Goal: Task Accomplishment & Management: Manage account settings

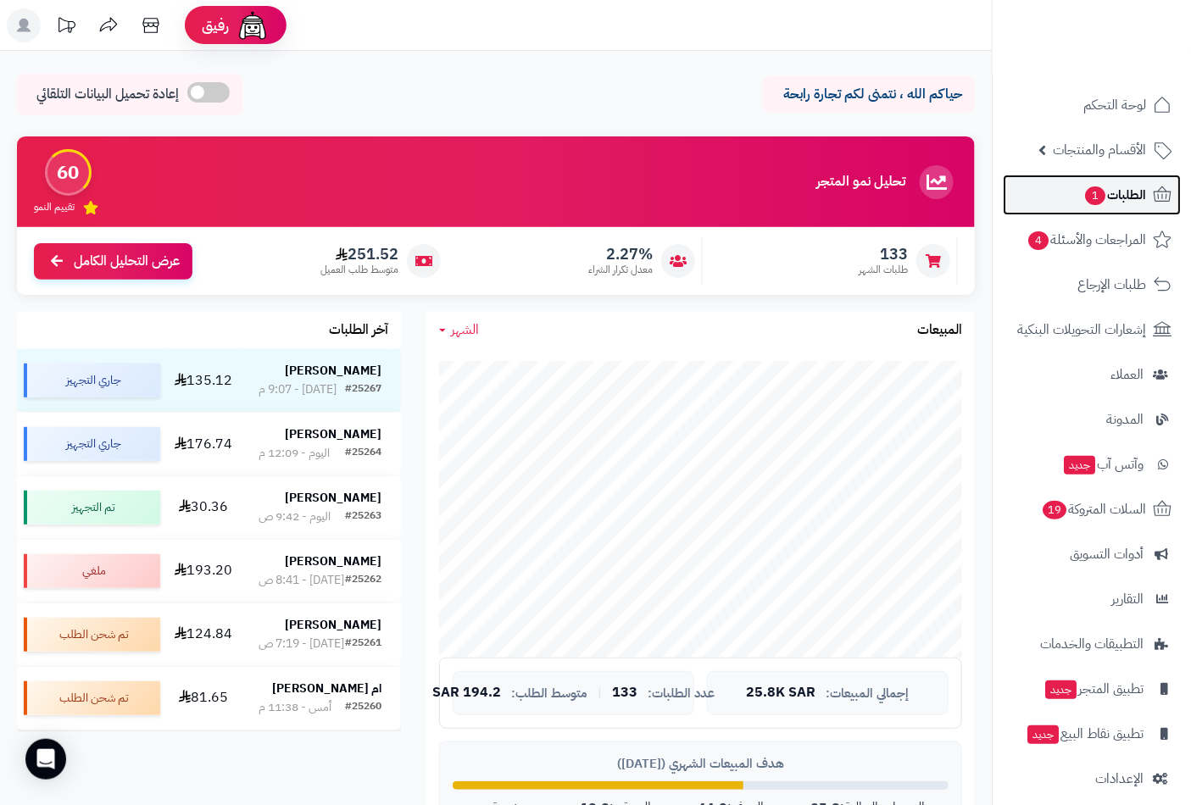
click at [1111, 196] on span "الطلبات 1" at bounding box center [1114, 195] width 63 height 24
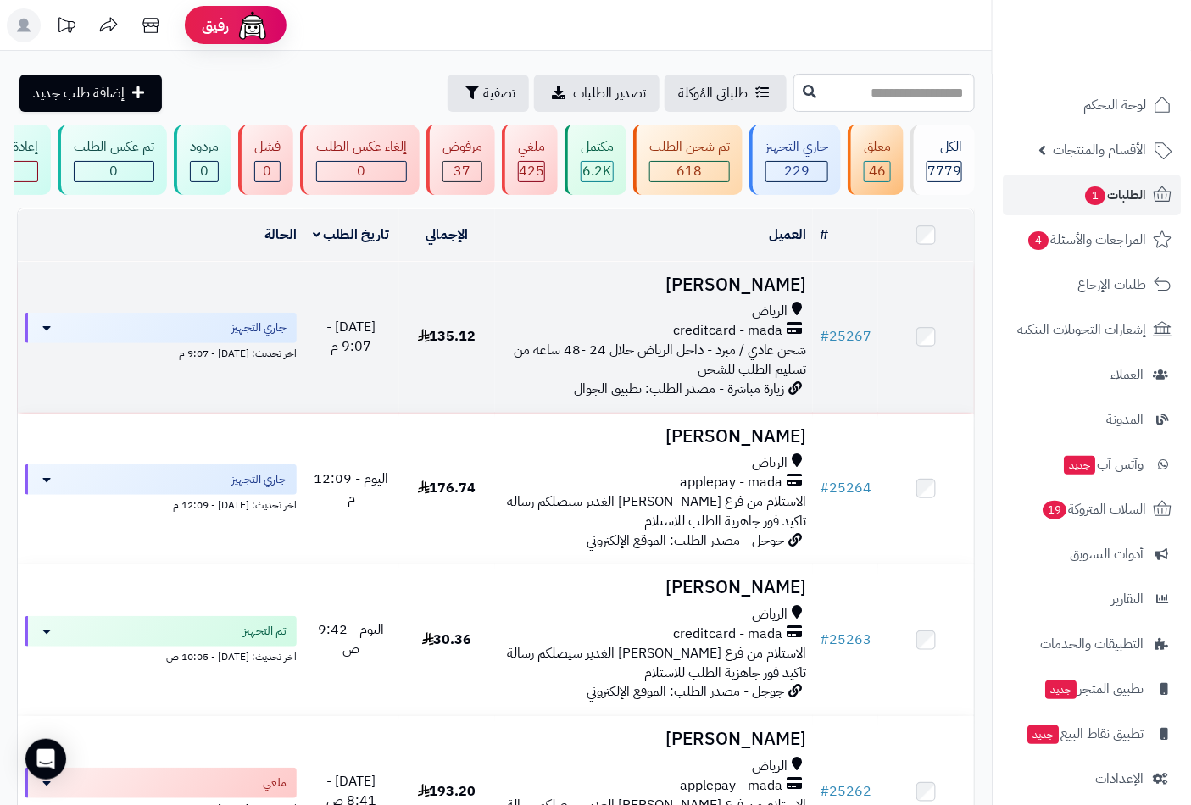
click at [780, 321] on span "الرياض" at bounding box center [770, 311] width 36 height 19
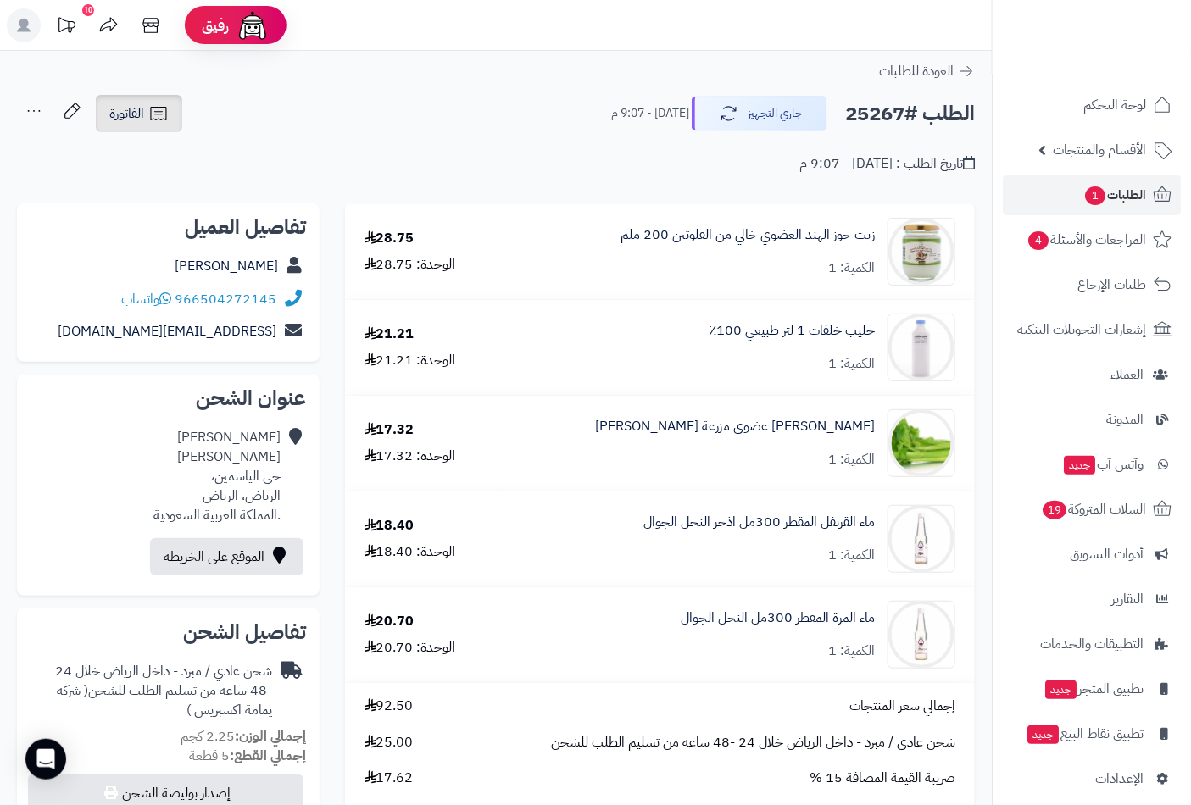
click at [159, 124] on link "الفاتورة" at bounding box center [139, 113] width 86 height 37
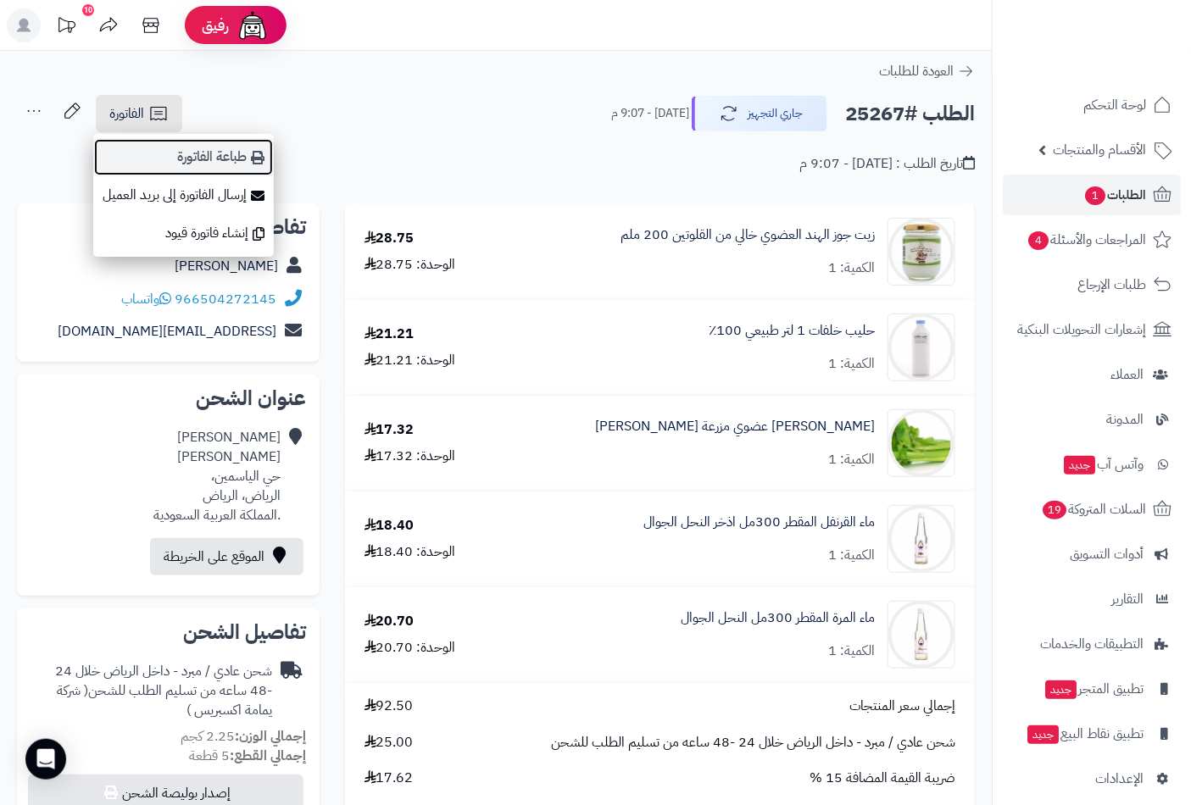
click at [234, 167] on link "طباعة الفاتورة" at bounding box center [183, 157] width 181 height 38
